Goal: Navigation & Orientation: Understand site structure

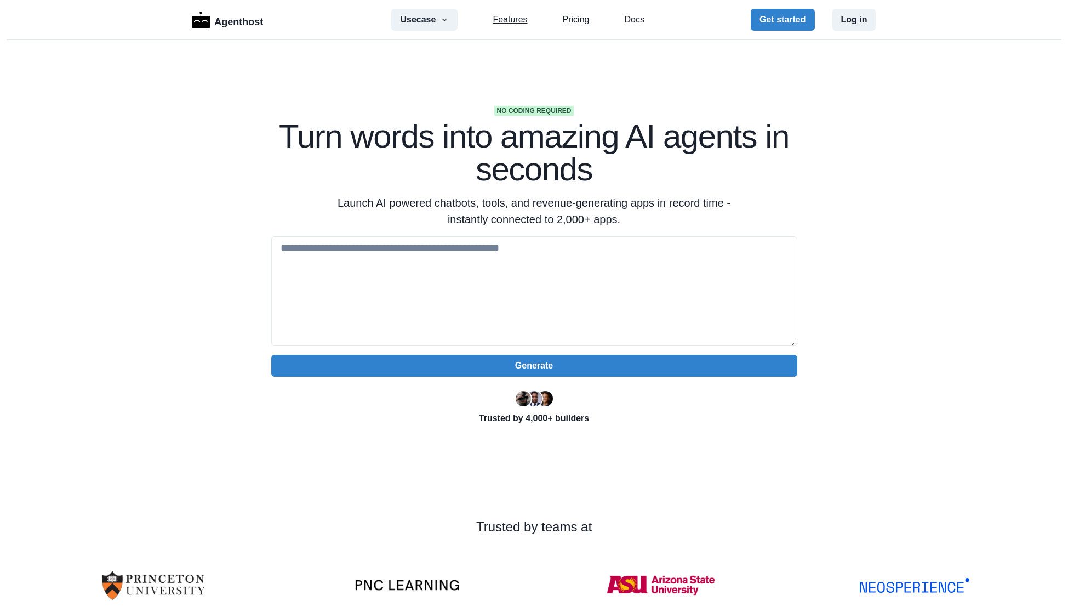
click at [510, 26] on link "Features" at bounding box center [510, 19] width 35 height 13
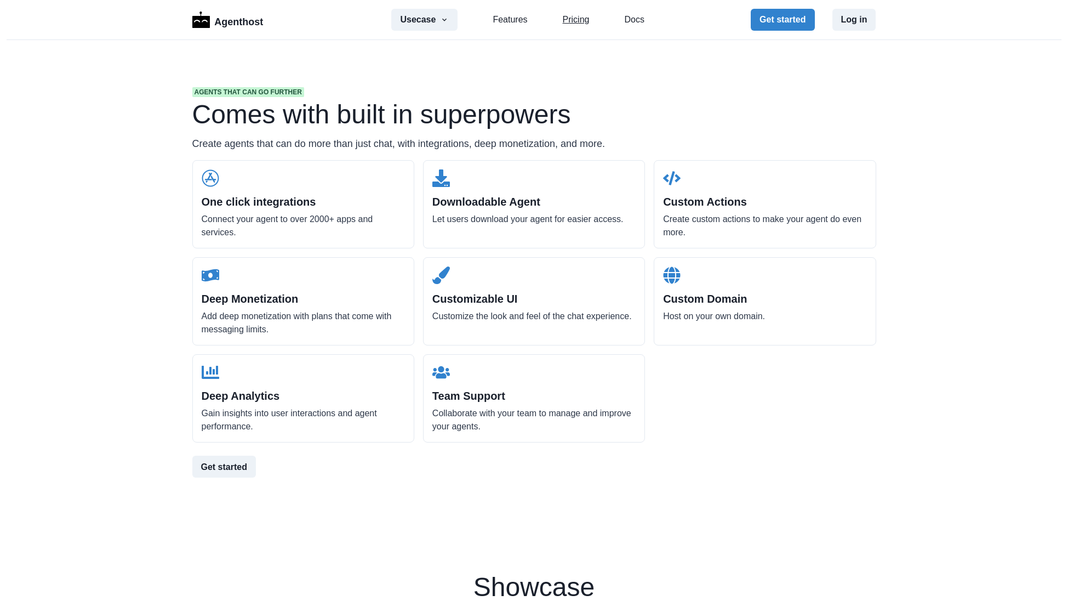
click at [569, 21] on link "Pricing" at bounding box center [576, 19] width 27 height 13
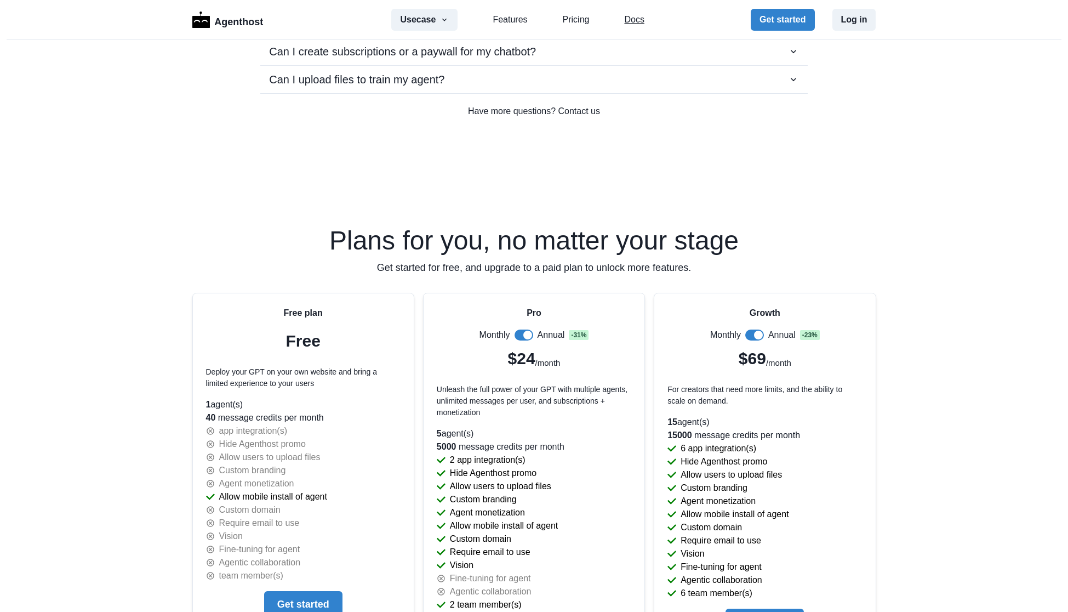
scroll to position [2191, 0]
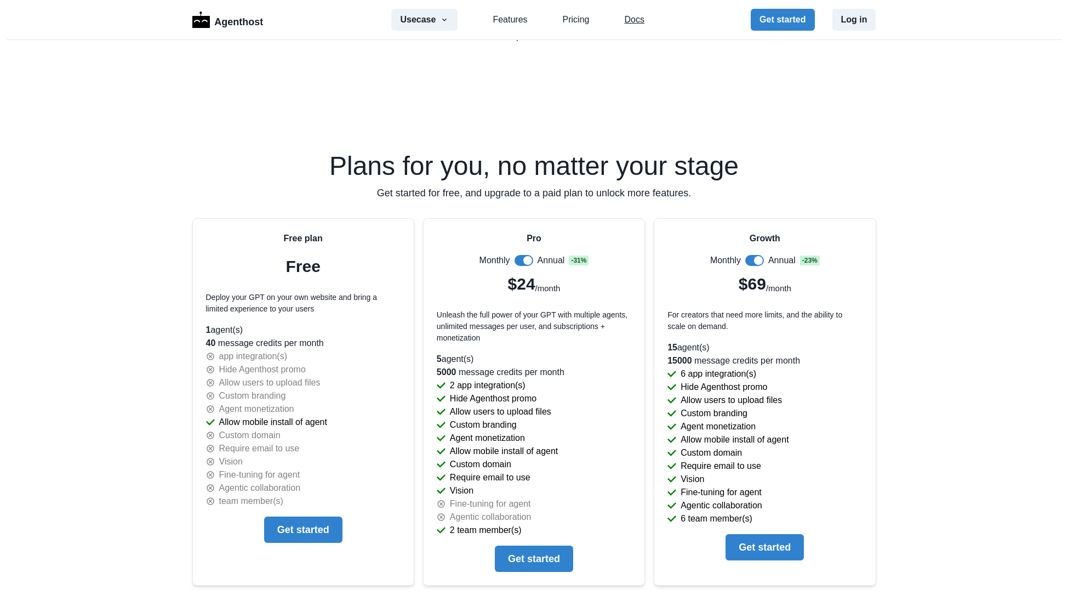
click at [634, 17] on link "Docs" at bounding box center [634, 19] width 20 height 13
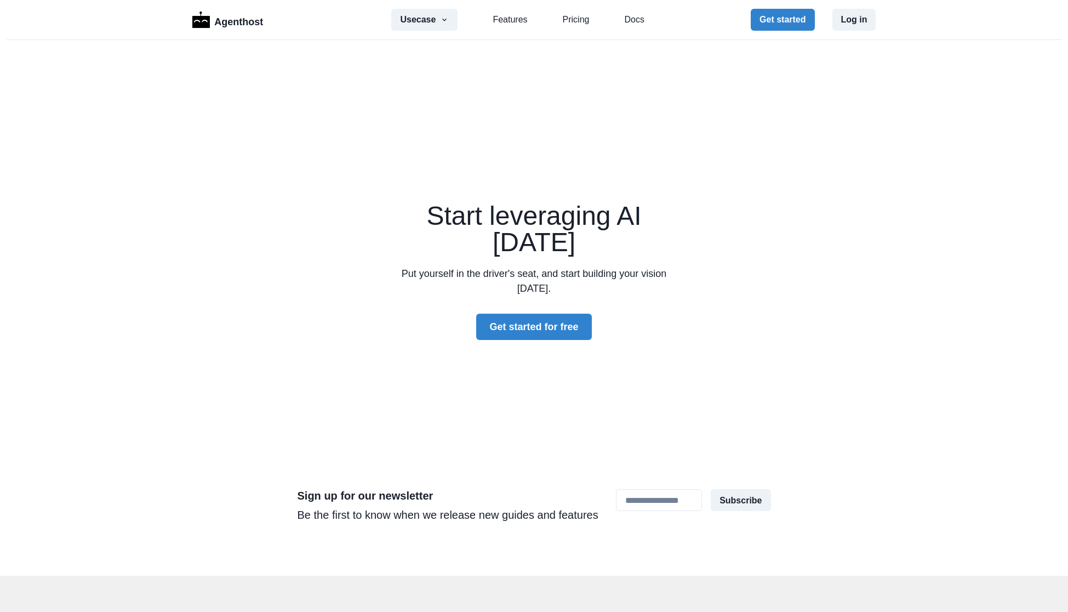
scroll to position [3137, 0]
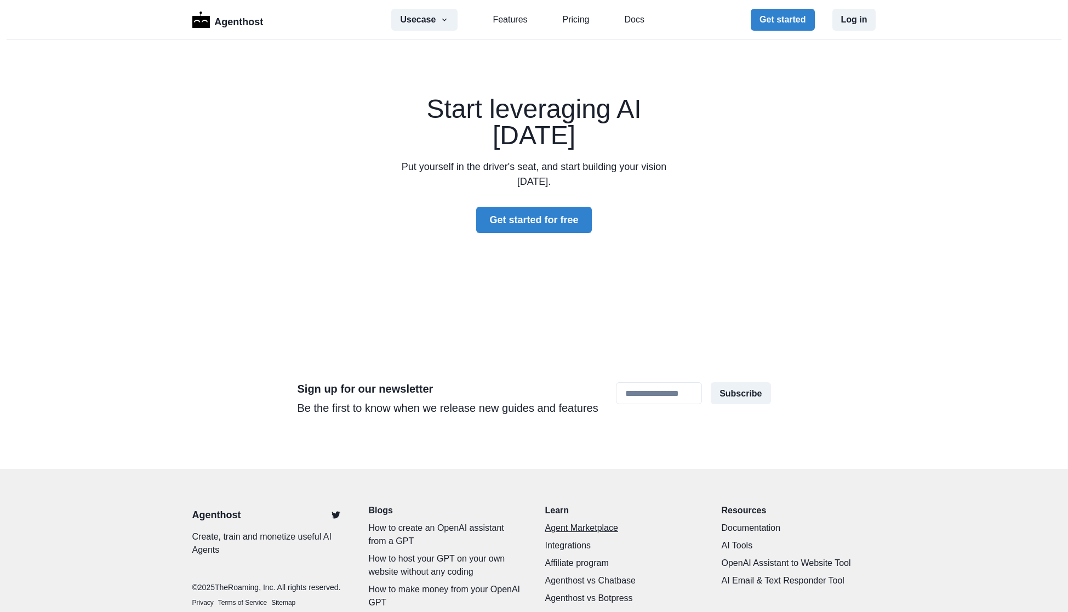
click at [584, 521] on link "Agent Marketplace" at bounding box center [622, 527] width 155 height 13
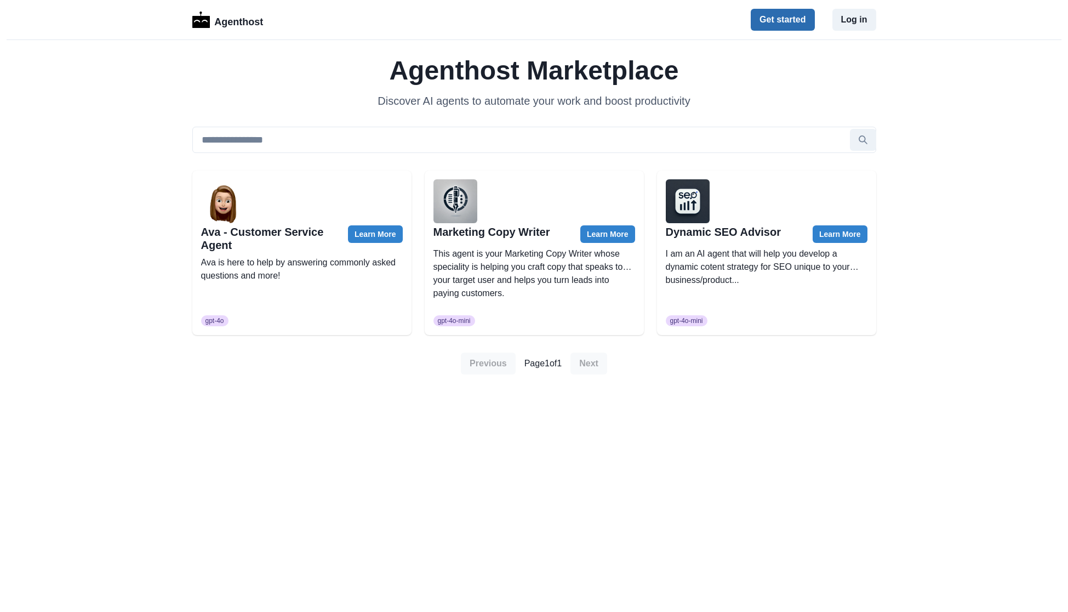
click at [793, 21] on button "Get started" at bounding box center [783, 20] width 64 height 22
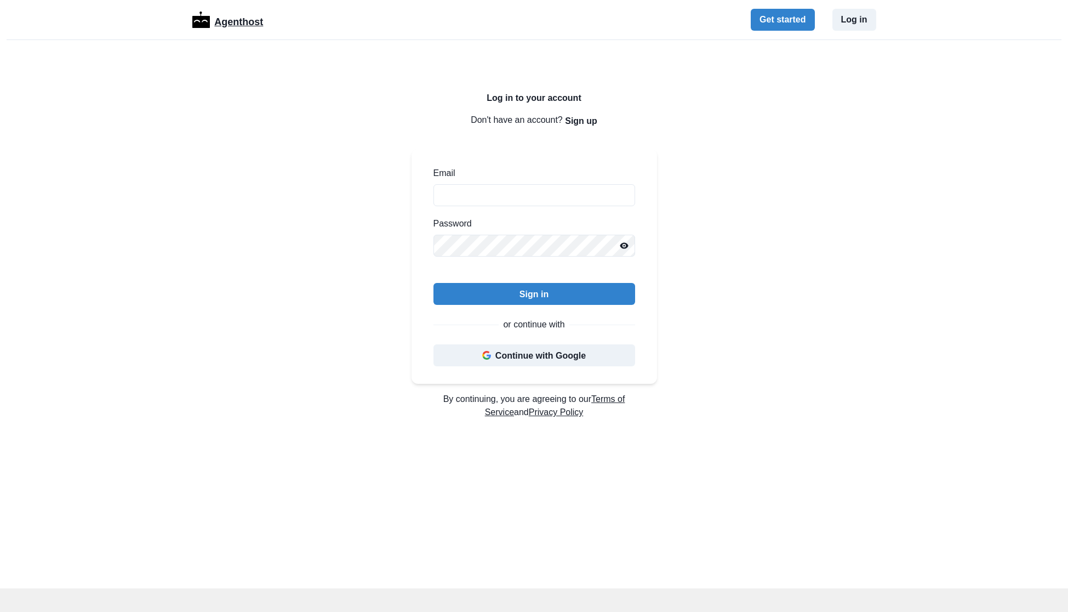
click at [260, 25] on p "Agenthost" at bounding box center [238, 19] width 49 height 19
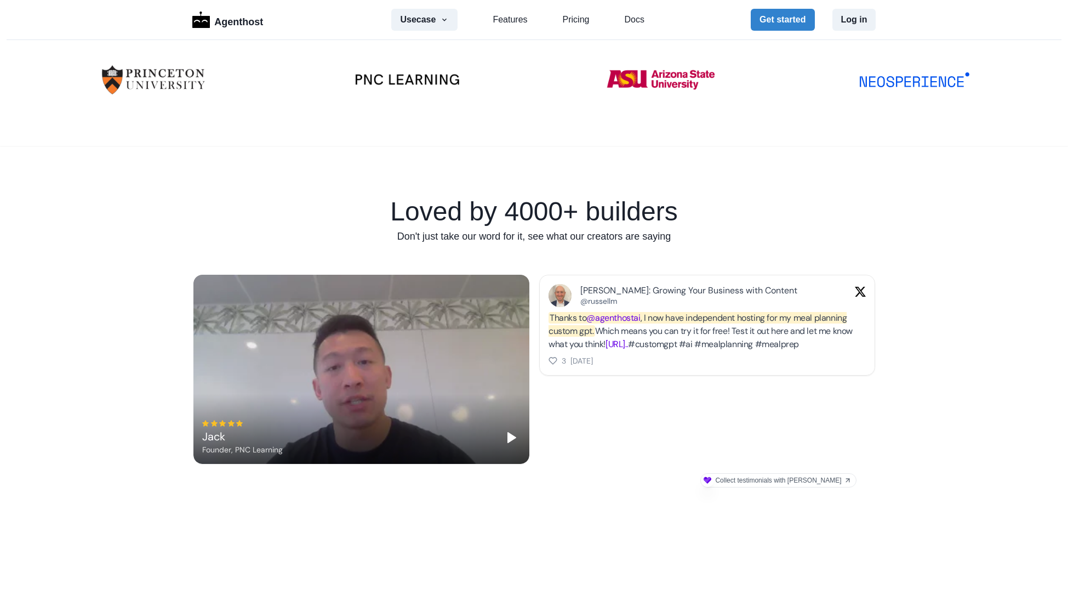
scroll to position [607, 0]
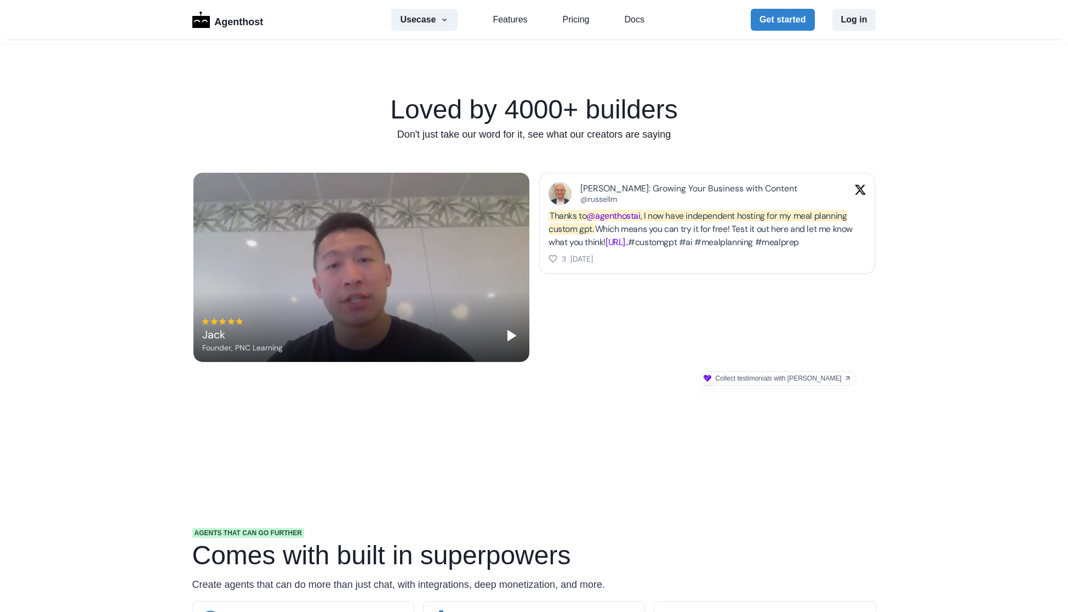
click at [499, 334] on div "Jack Founder, PNC Learning" at bounding box center [361, 334] width 318 height 35
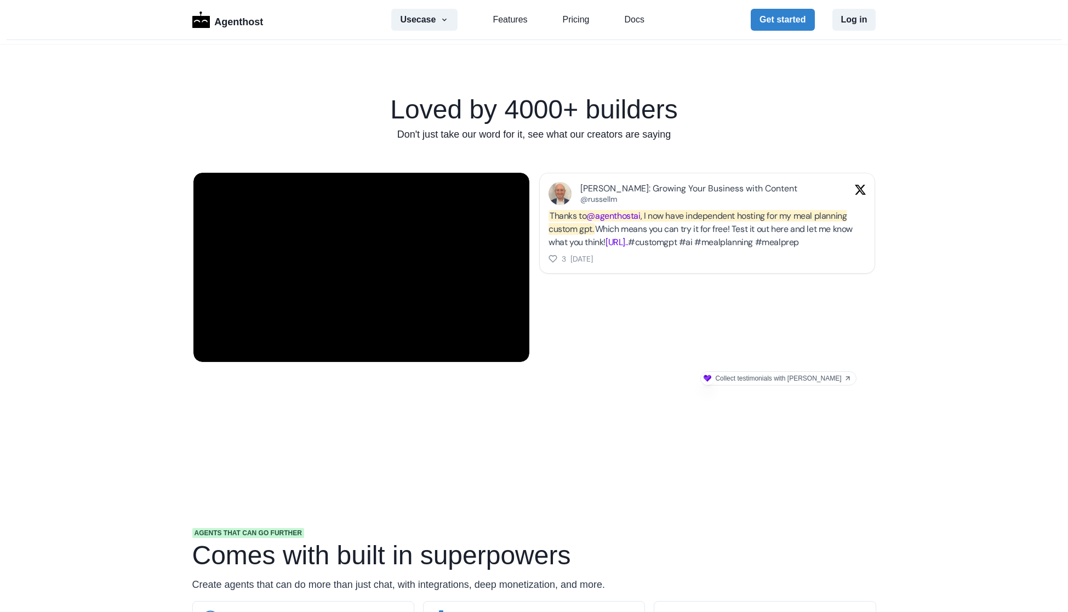
click at [509, 341] on icon "Pause" at bounding box center [511, 334] width 13 height 13
